Goal: Navigation & Orientation: Find specific page/section

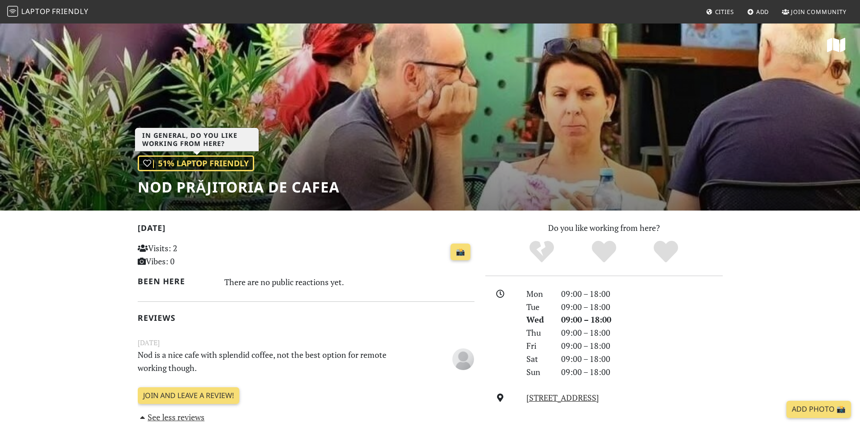
click at [205, 163] on div "| 51% Laptop Friendly" at bounding box center [196, 163] width 117 height 16
click at [40, 14] on span "Laptop" at bounding box center [35, 11] width 29 height 10
click at [727, 14] on span "Cities" at bounding box center [724, 12] width 19 height 8
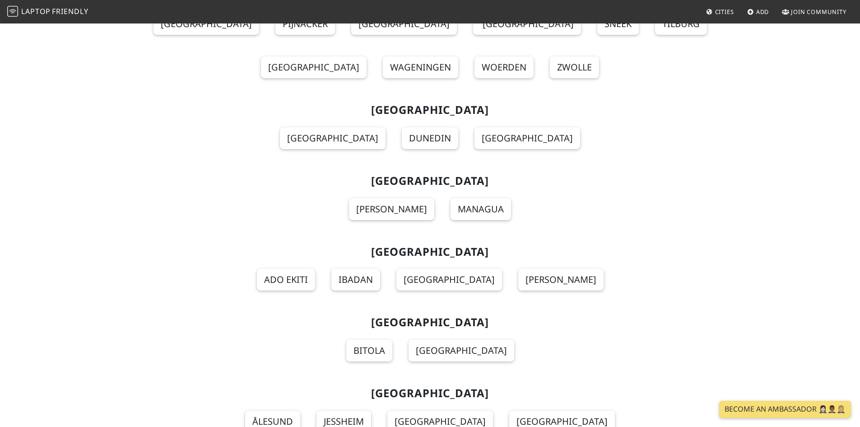
scroll to position [7272, 0]
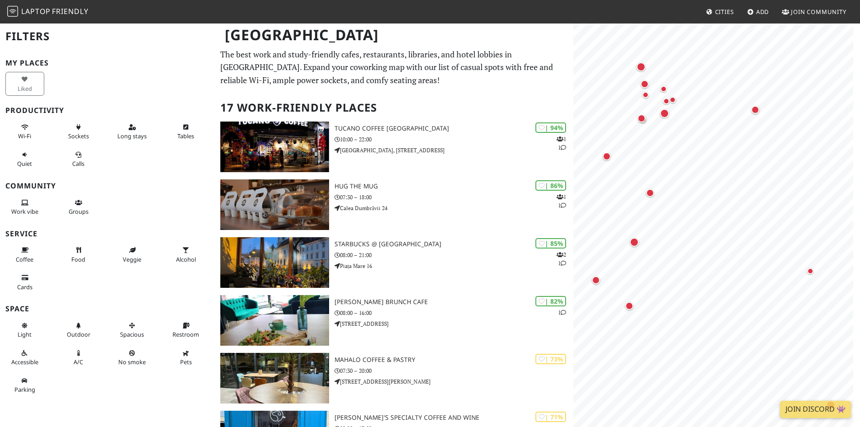
drag, startPoint x: 299, startPoint y: 53, endPoint x: 364, endPoint y: 56, distance: 65.1
click at [364, 56] on div "[GEOGRAPHIC_DATA]" at bounding box center [430, 41] width 860 height 36
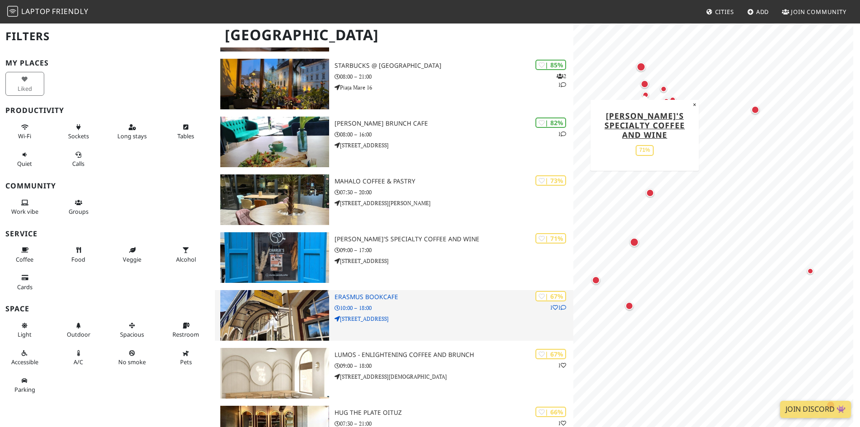
scroll to position [181, 0]
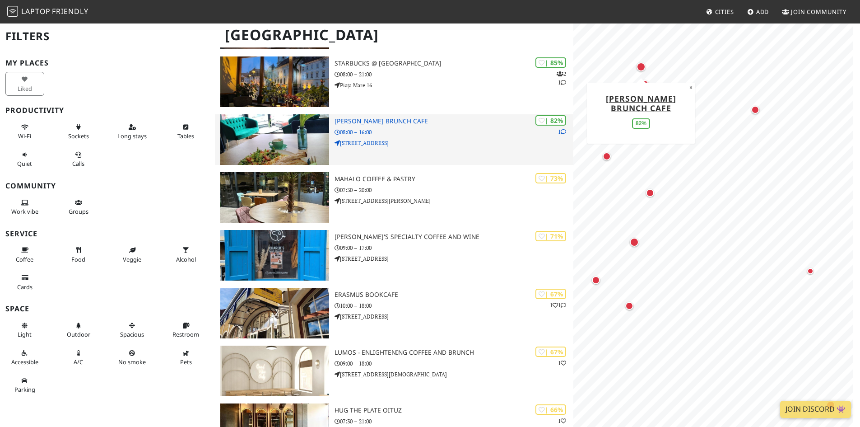
click at [561, 133] on icon at bounding box center [563, 131] width 5 height 5
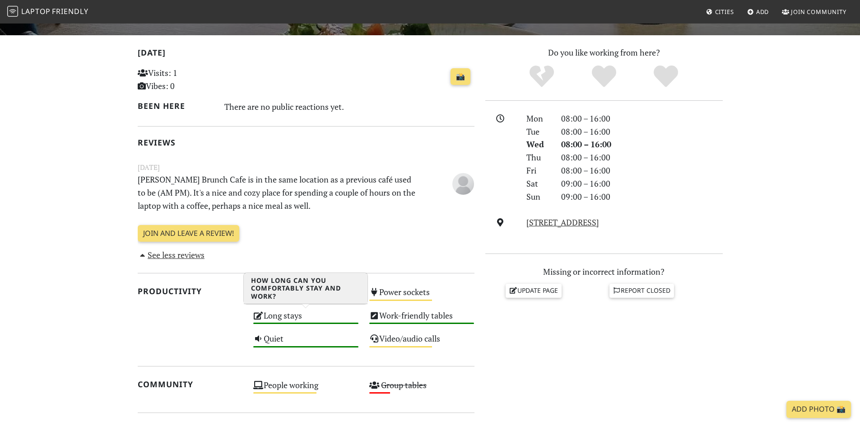
scroll to position [181, 0]
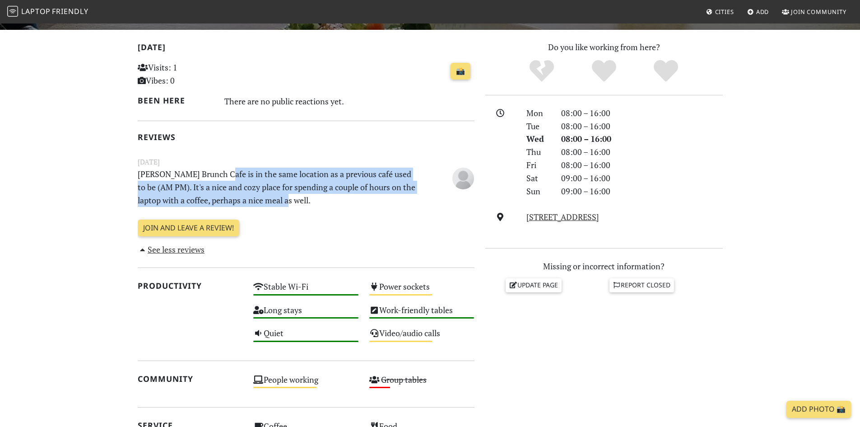
drag, startPoint x: 217, startPoint y: 173, endPoint x: 363, endPoint y: 196, distance: 147.7
click at [363, 196] on p "[PERSON_NAME] Brunch Cafe is in the same location as a previous café used to be…" at bounding box center [277, 187] width 290 height 39
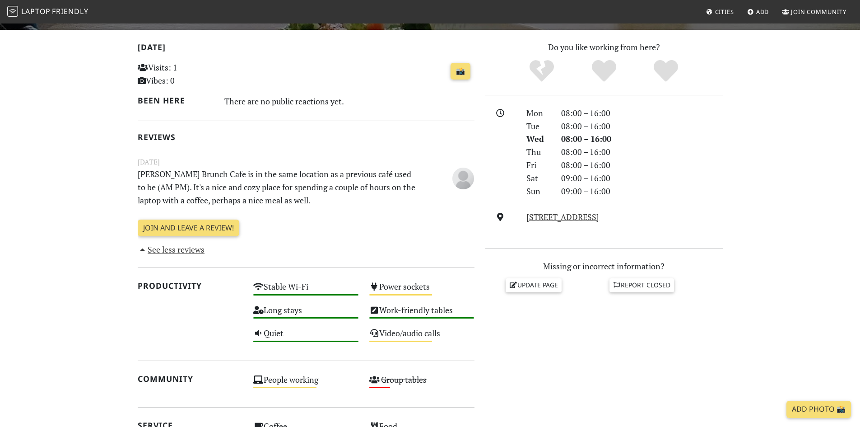
click at [394, 209] on div "[DATE] Visits: 1 Vibes: 0 📸 Been here There are no public reactions yet. Review…" at bounding box center [306, 148] width 337 height 215
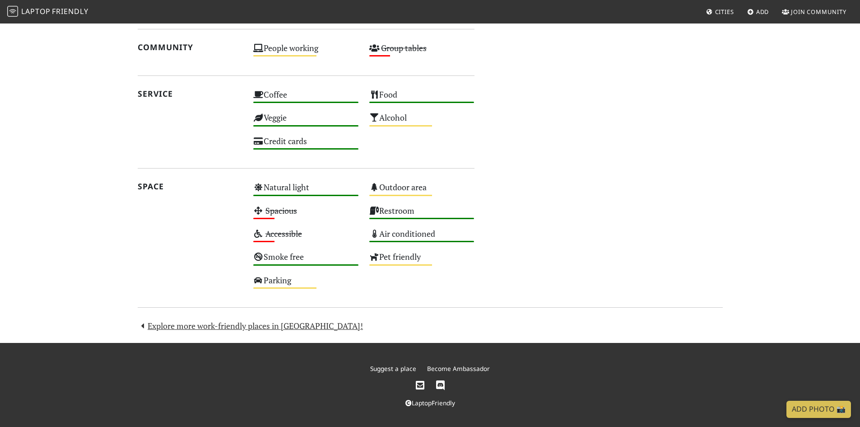
scroll to position [514, 0]
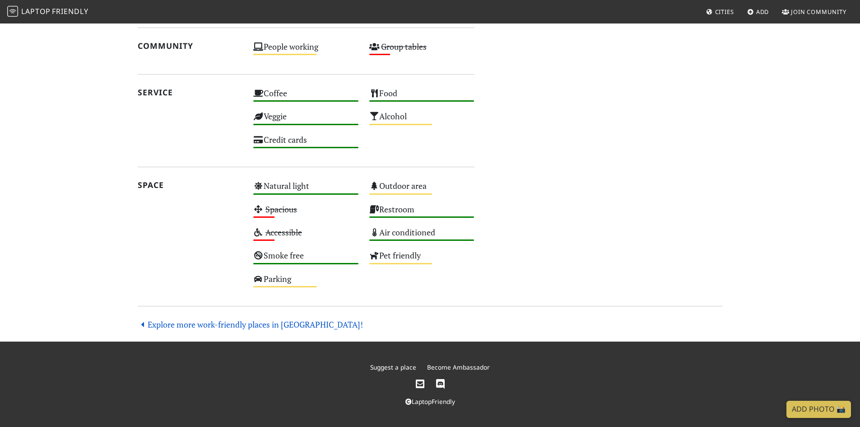
click at [243, 322] on link "Explore more work-friendly places in [GEOGRAPHIC_DATA]!" at bounding box center [251, 324] width 226 height 11
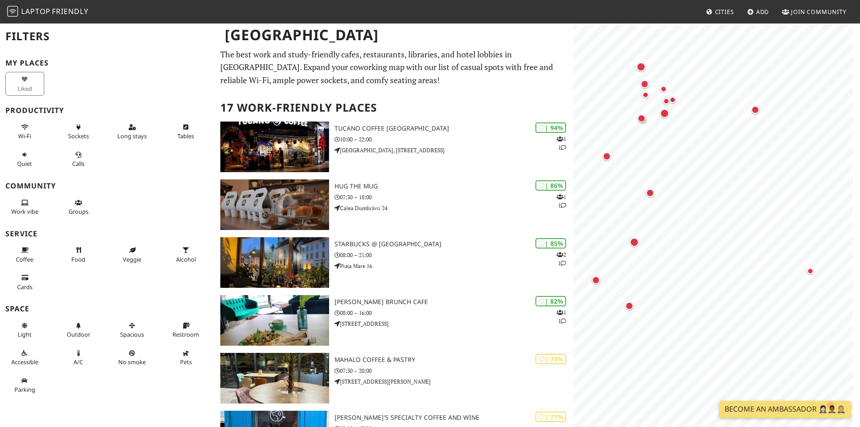
click at [138, 390] on div "Light Outdoor Spacious Restroom Accessible A/C No smoke Pets Parking" at bounding box center [107, 357] width 215 height 83
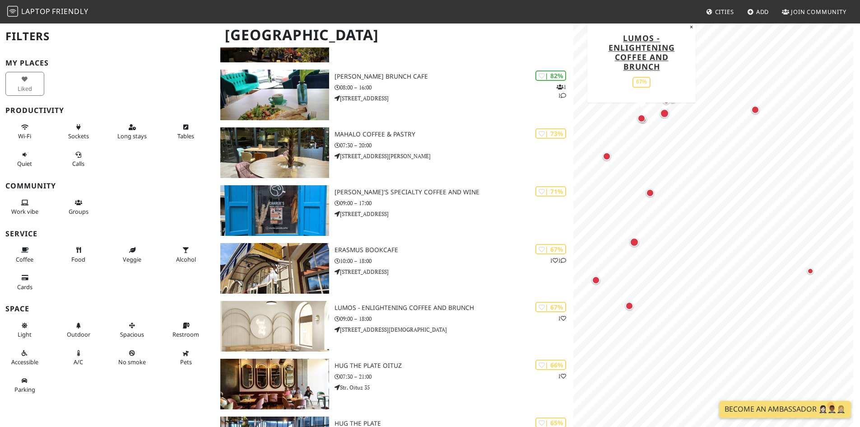
scroll to position [226, 0]
